Goal: Transaction & Acquisition: Purchase product/service

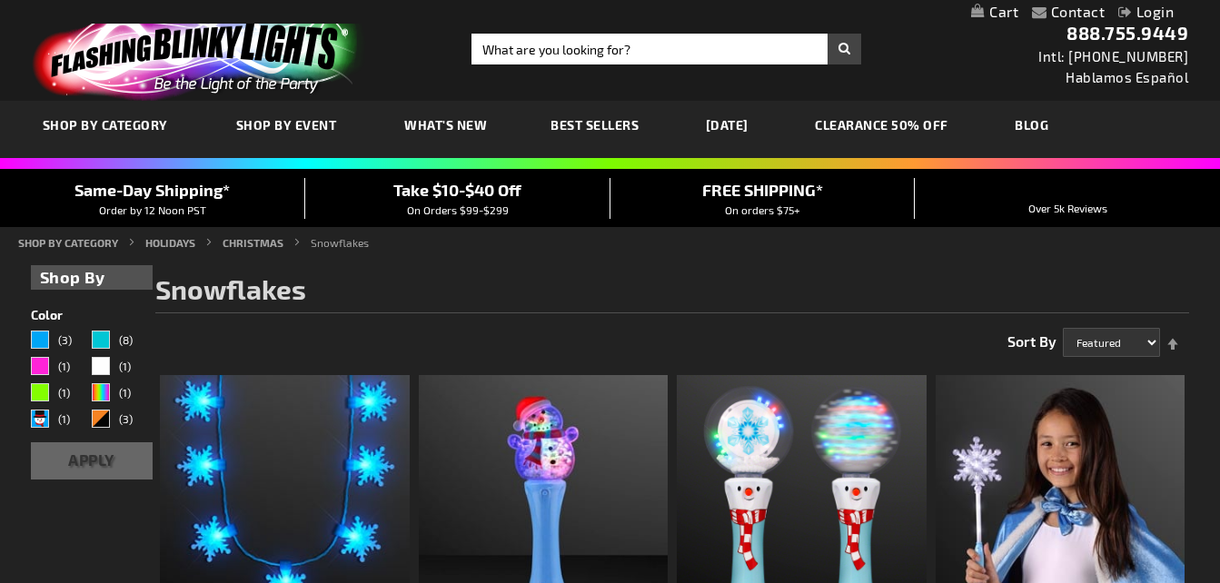
click at [636, 65] on div "Toggle Nav Search Search × Search 888.755.9449 Intl: 818-753-8303 Hablamos Espa…" at bounding box center [610, 50] width 1220 height 101
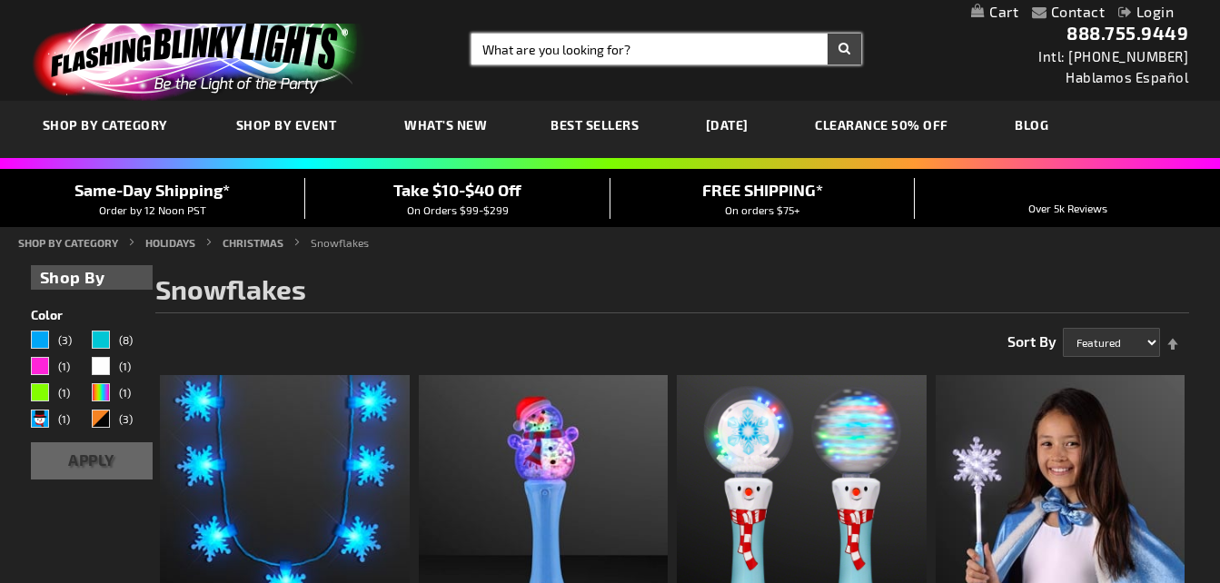
click at [599, 47] on input "Search" at bounding box center [666, 49] width 390 height 31
type input "chrsitmaspinlightup"
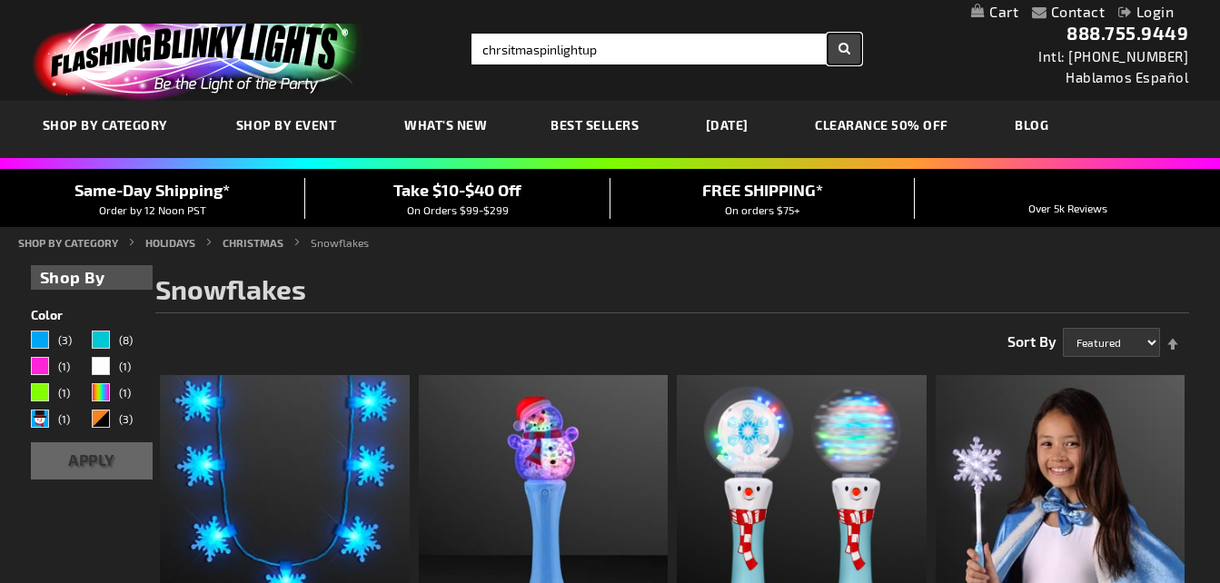
click at [848, 48] on button "Search" at bounding box center [844, 49] width 34 height 31
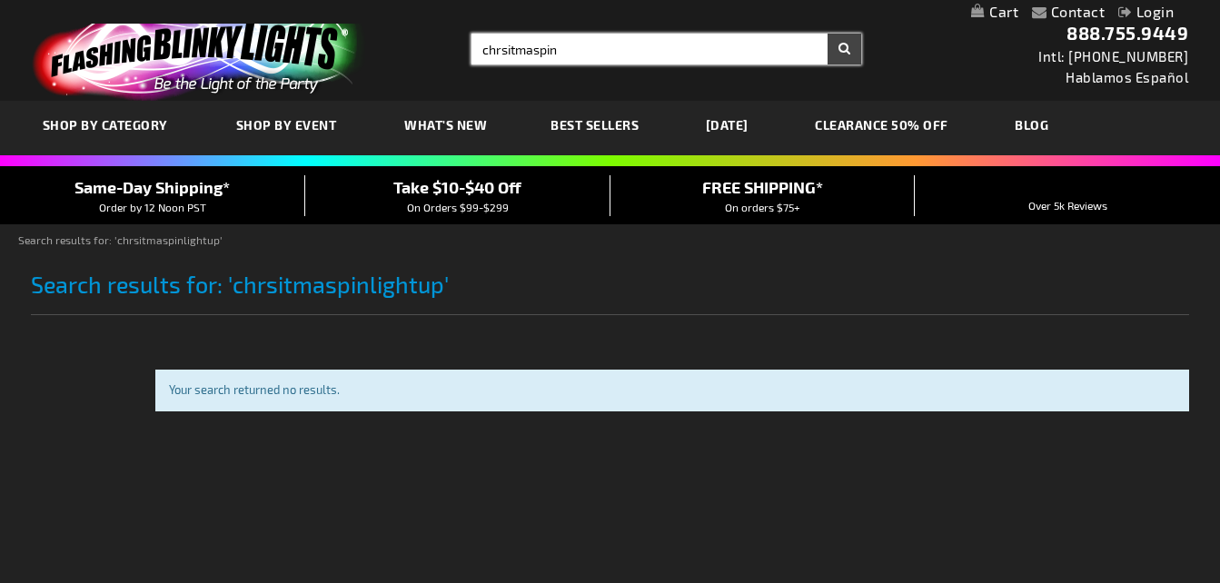
click at [826, 44] on input "chrsitmaspin" at bounding box center [666, 49] width 390 height 31
type input "chrsitmaspin"
click at [849, 44] on button "Search" at bounding box center [844, 49] width 34 height 31
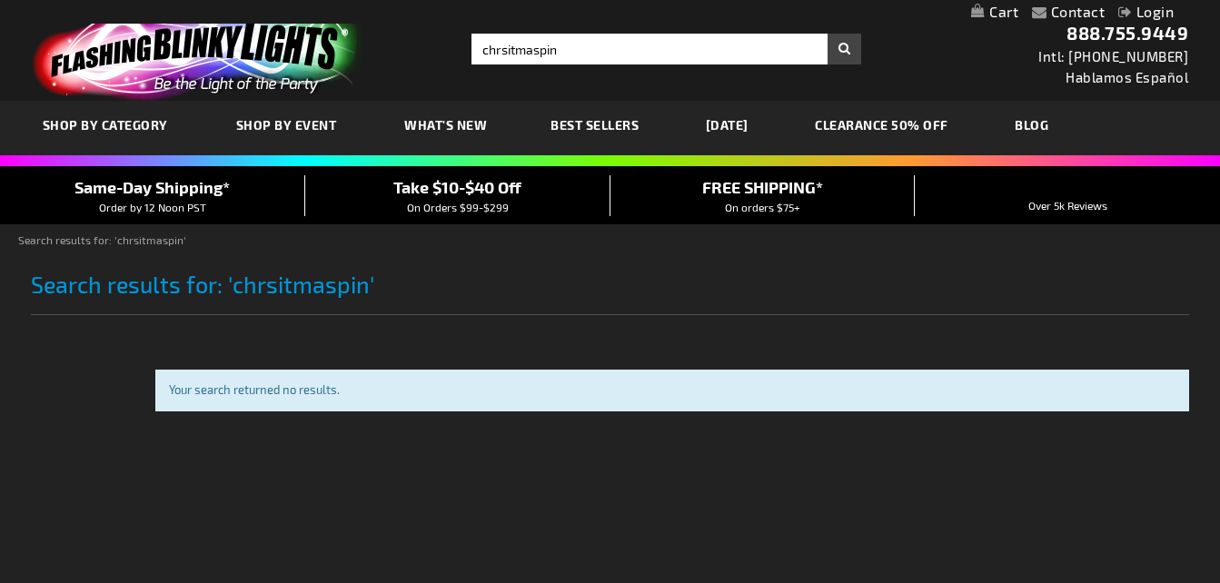
click at [960, 128] on link "CLEARANCE 50% OFF" at bounding box center [881, 124] width 161 height 61
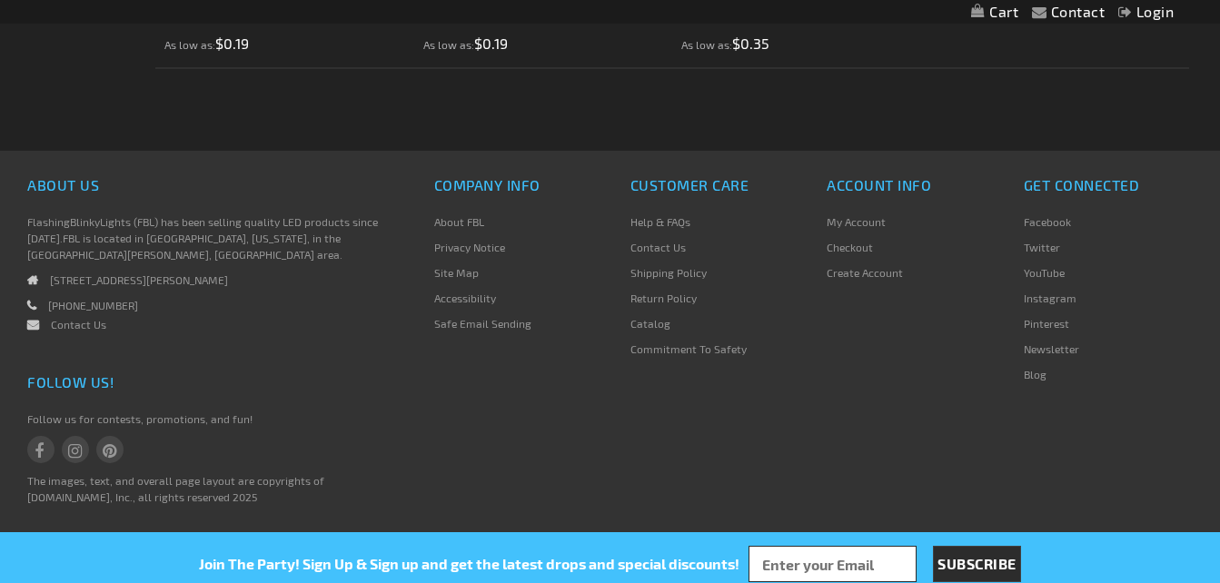
scroll to position [5513, 0]
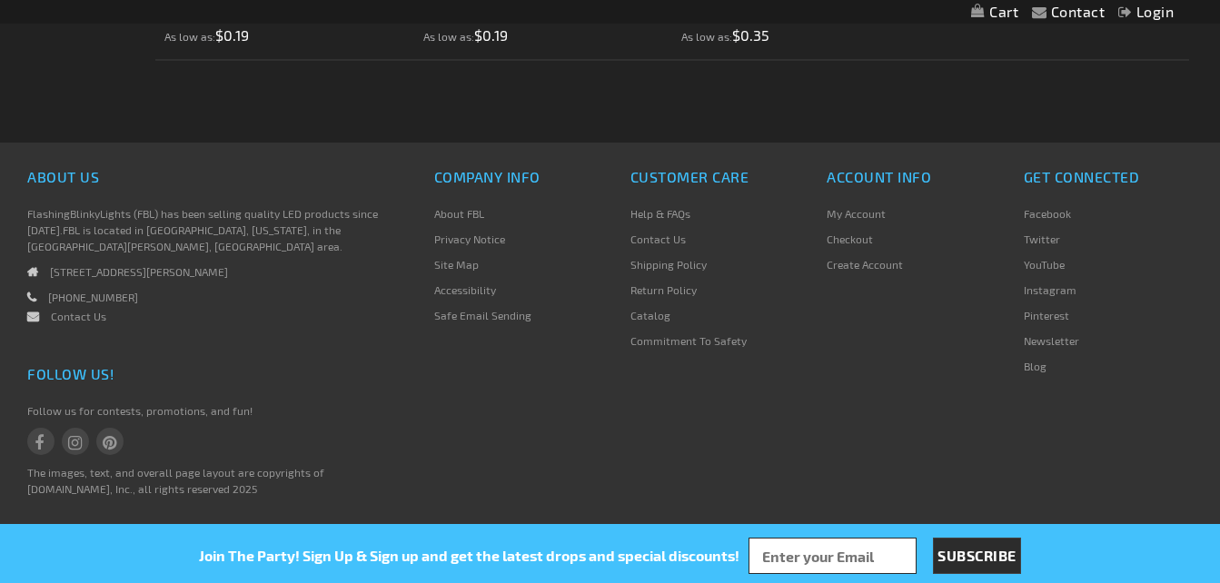
click at [1219, 8] on div "Contact Compare Products Login Skip to Content My Cart My Cart Close You have n…" at bounding box center [610, 12] width 1220 height 24
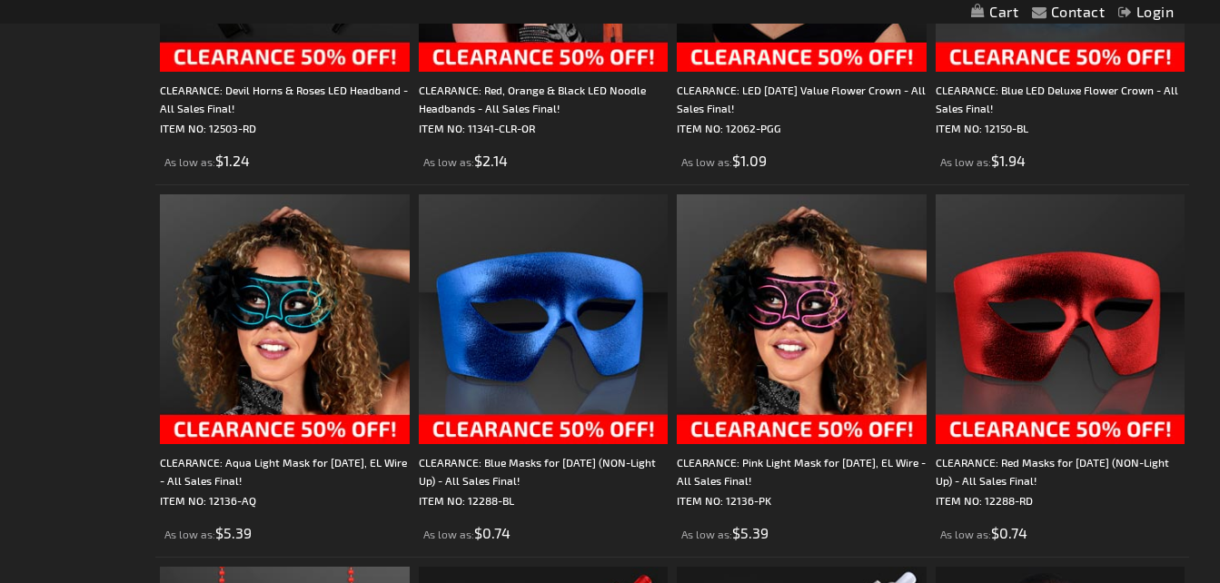
scroll to position [36, 0]
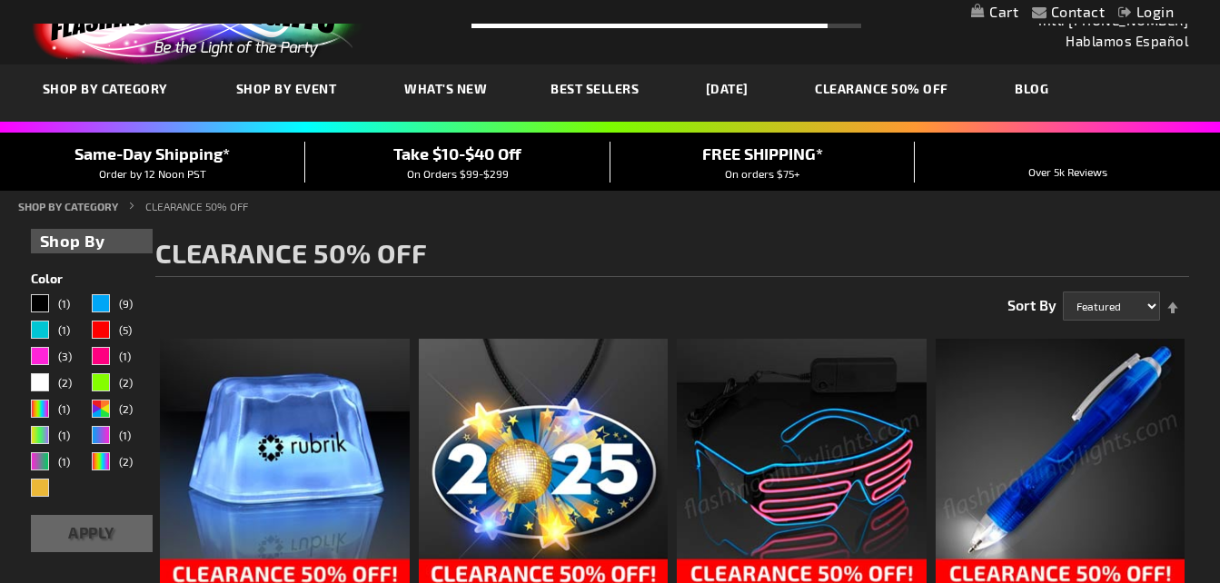
click at [754, 91] on link "[DATE]" at bounding box center [727, 88] width 70 height 61
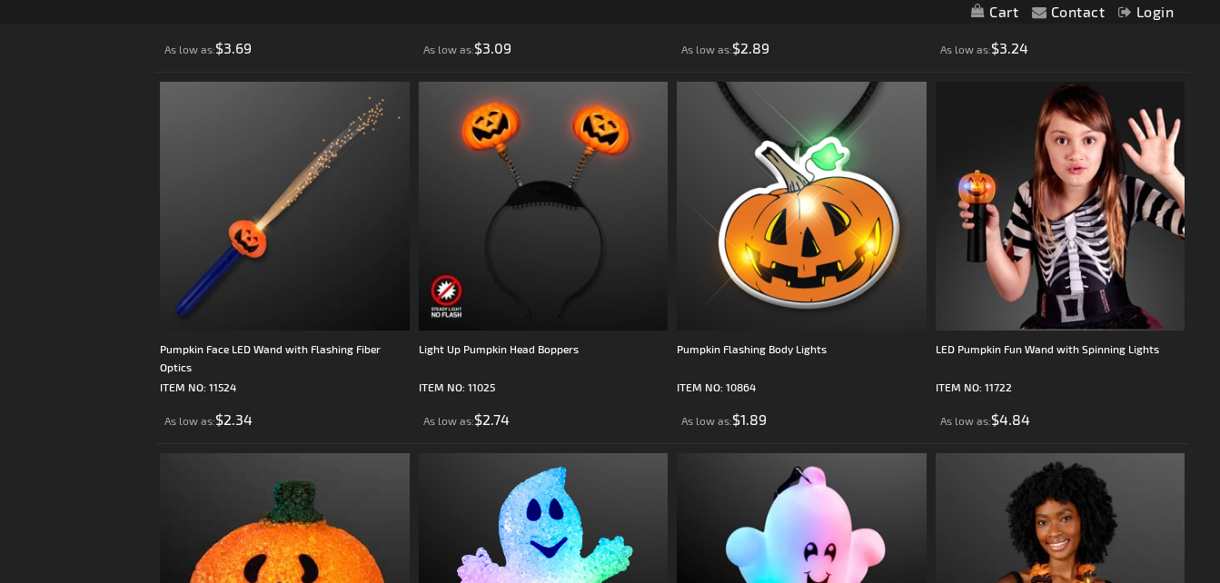
scroll to position [3073, 0]
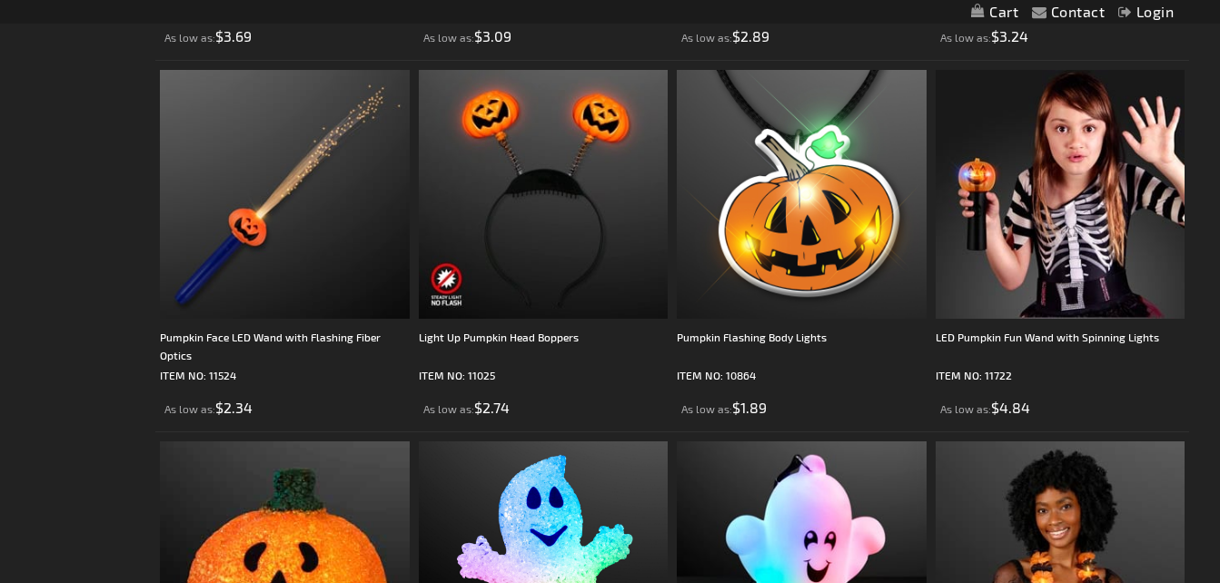
drag, startPoint x: 1232, startPoint y: 582, endPoint x: 1236, endPoint y: 520, distance: 62.8
click at [1219, 520] on html "The store will not work correctly when cookies are disabled. Contact Compare Pr…" at bounding box center [610, 324] width 1220 height 6795
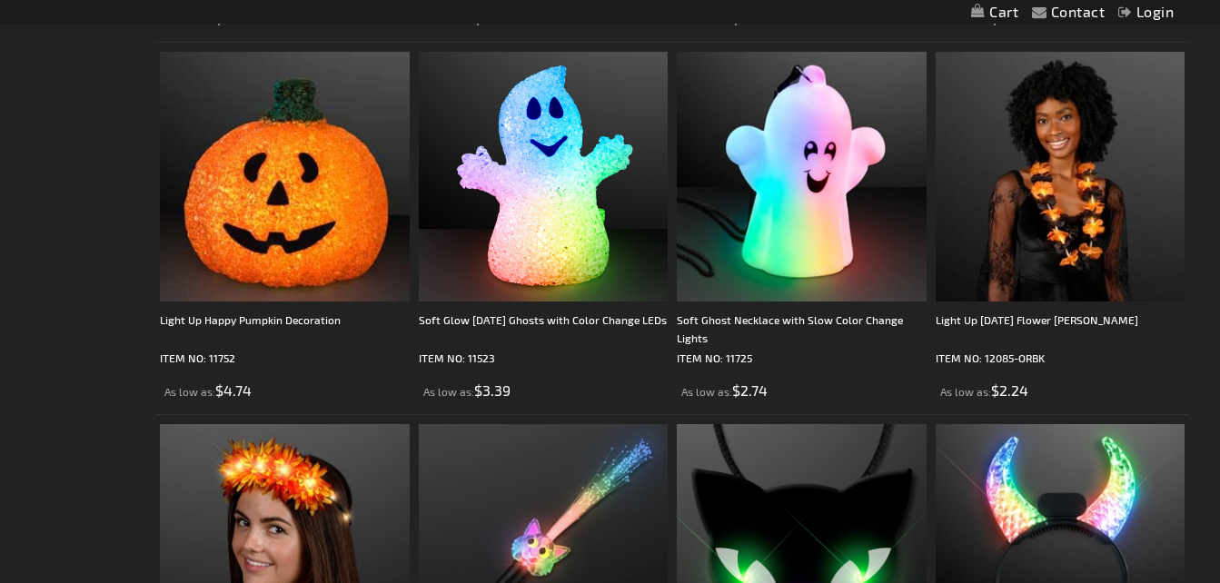
scroll to position [3293, 0]
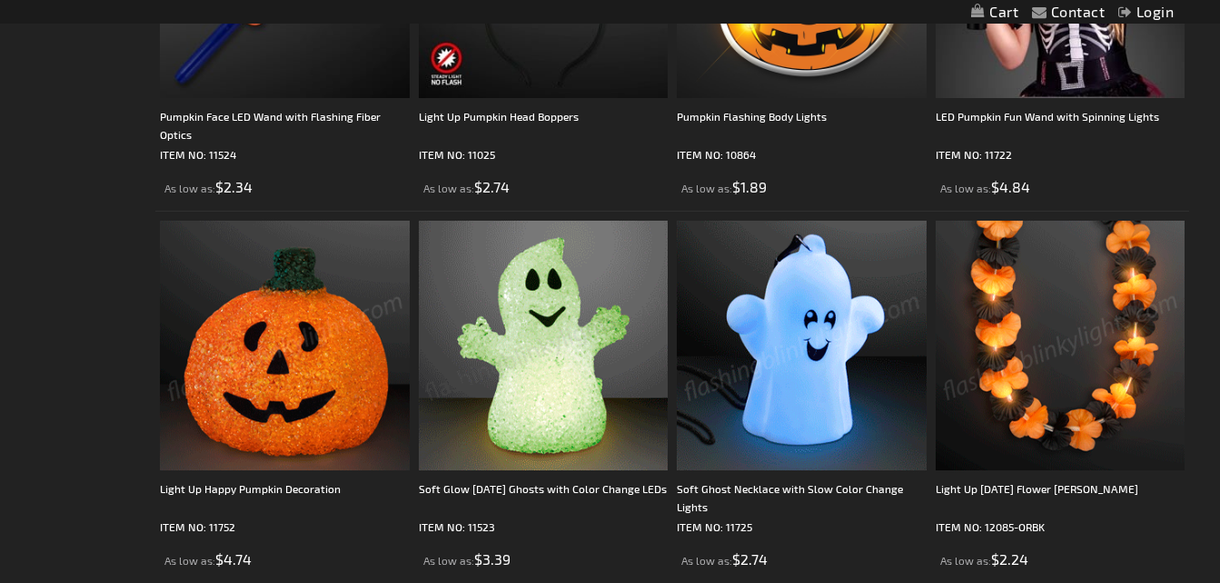
click at [1216, 578] on div "Contact Compare Products Login Skip to Content My Cart My Cart Close You have n…" at bounding box center [610, 104] width 1220 height 6795
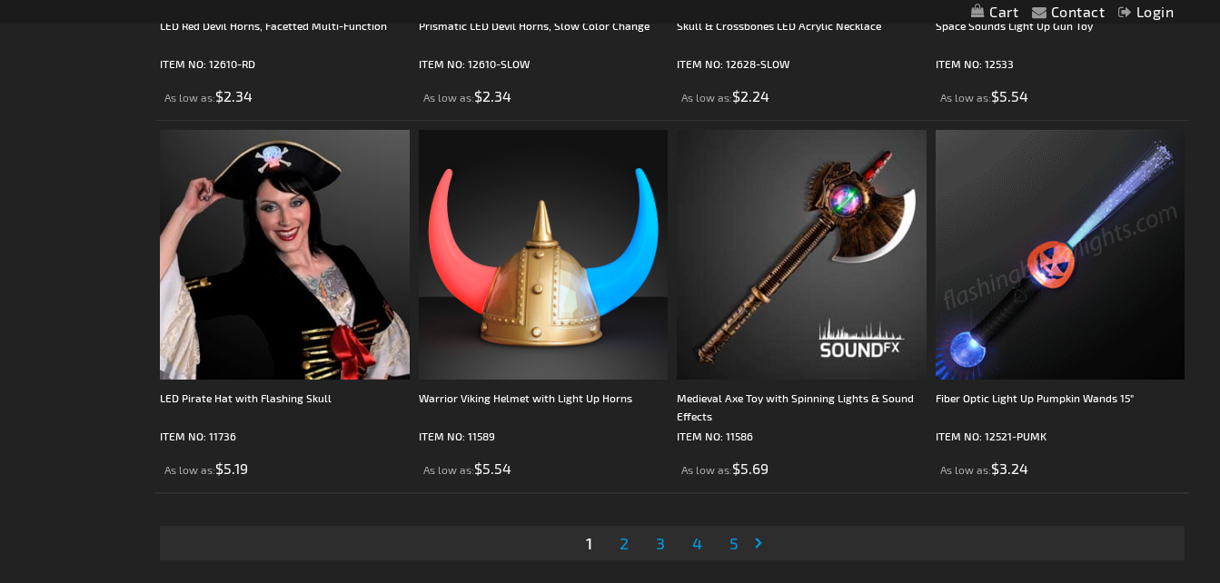
scroll to position [5627, 0]
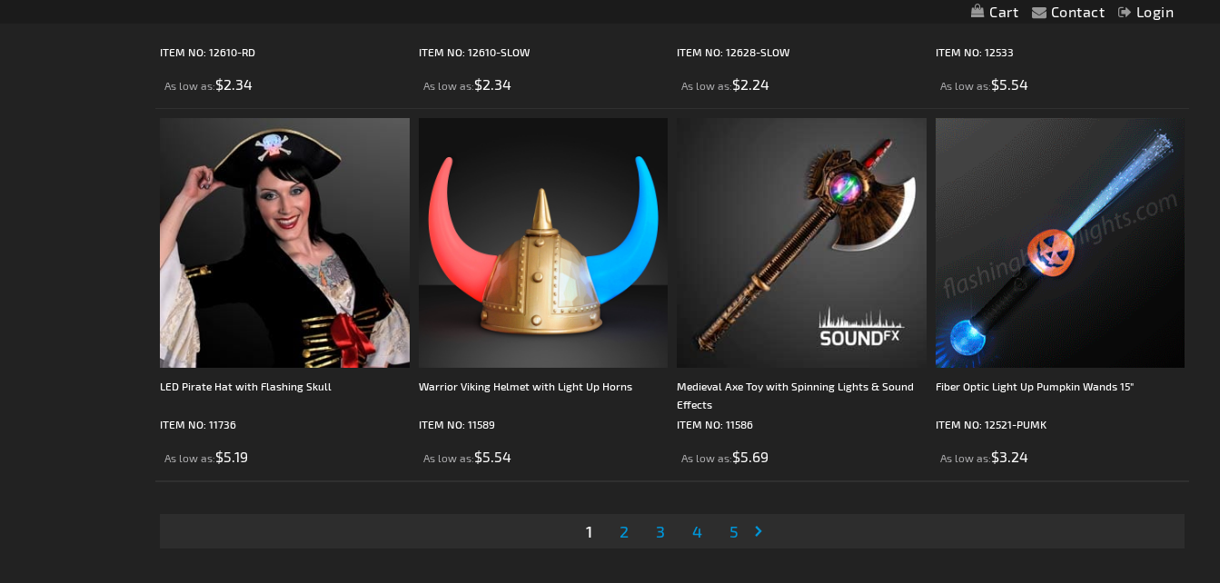
click at [645, 539] on li "Page 3" at bounding box center [660, 531] width 35 height 35
click at [616, 533] on link "Page 2" at bounding box center [624, 531] width 16 height 27
